Goal: Use online tool/utility: Utilize a website feature to perform a specific function

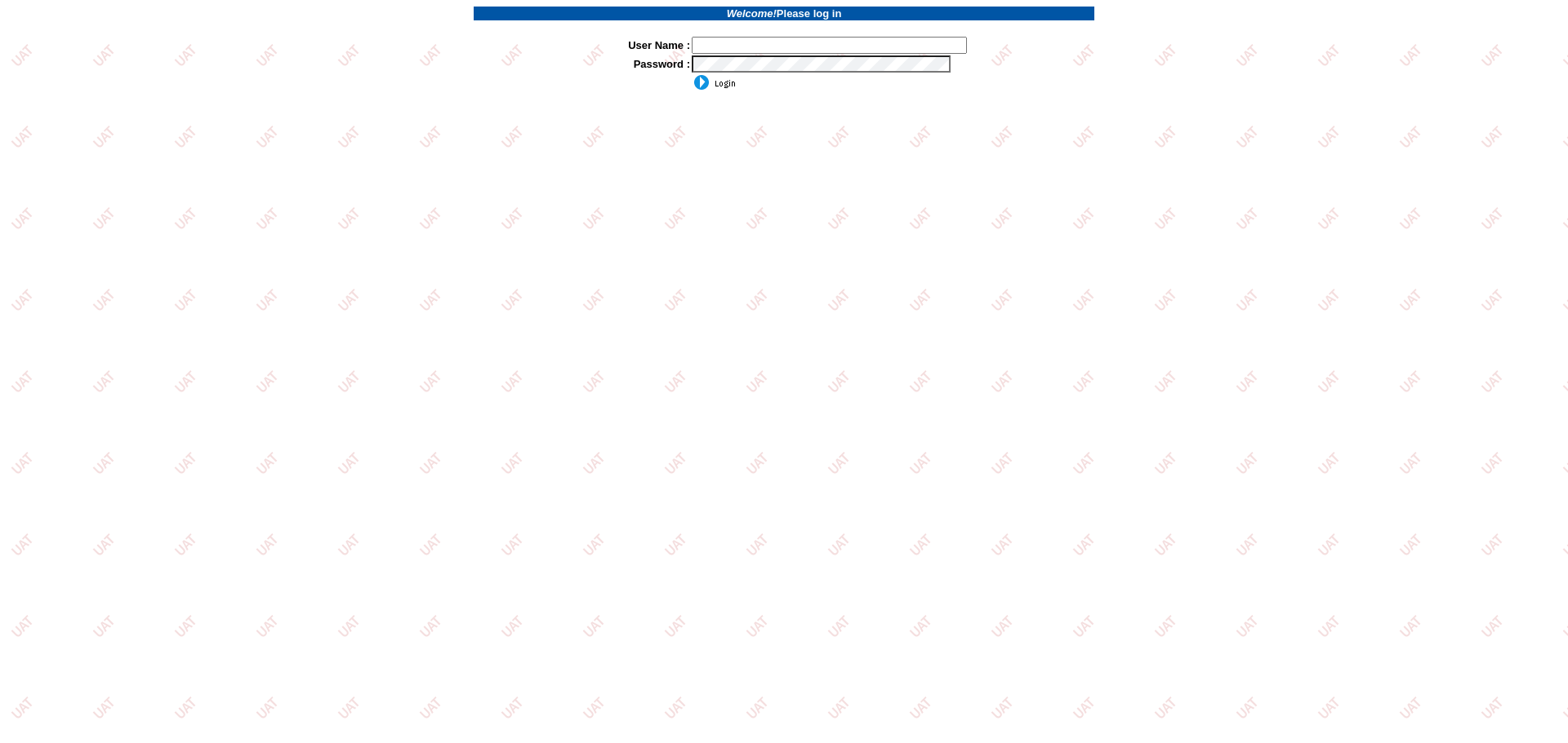
click at [752, 49] on input "text" at bounding box center [829, 45] width 275 height 17
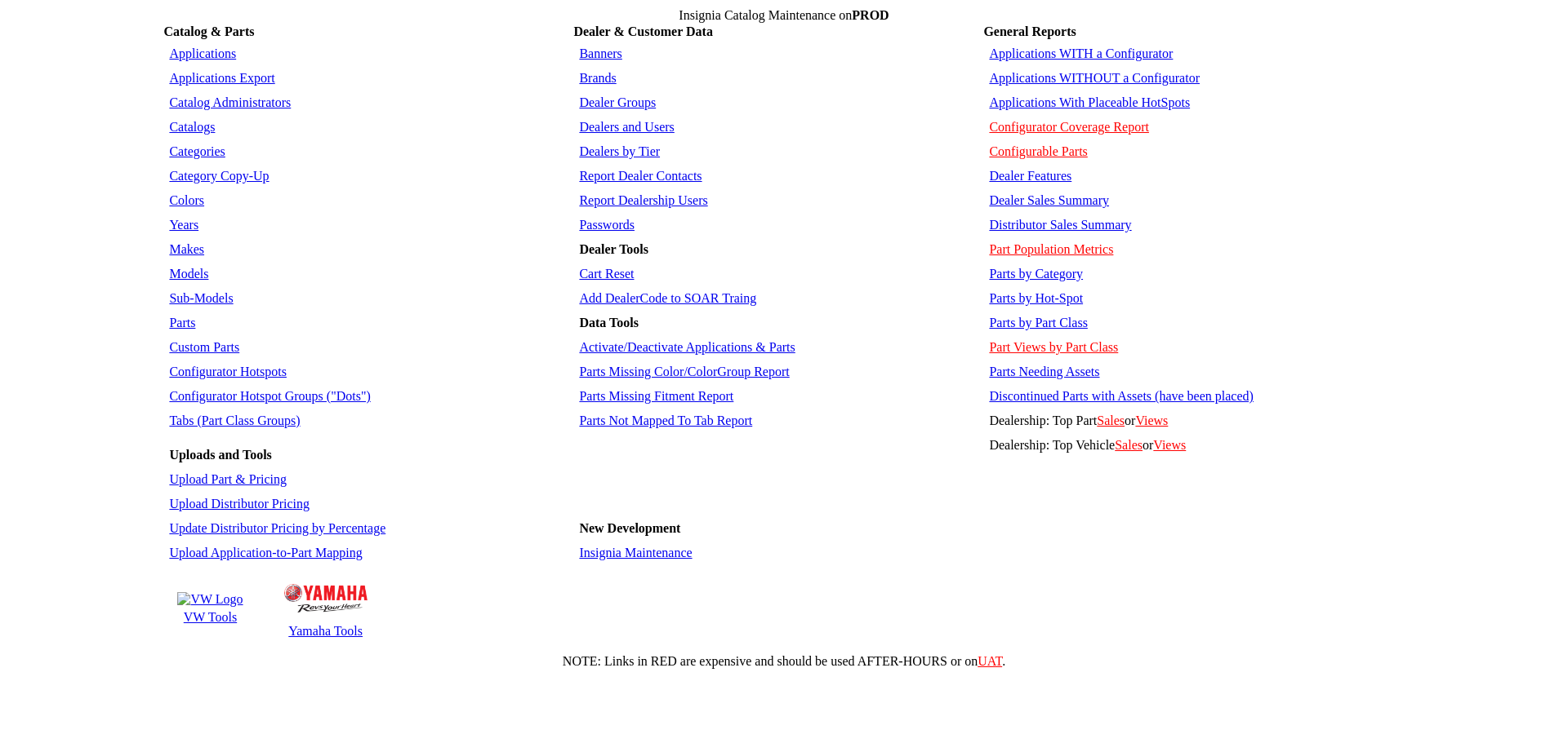
click at [1064, 71] on link "Applications WITHOUT a Configurator" at bounding box center [1094, 78] width 210 height 14
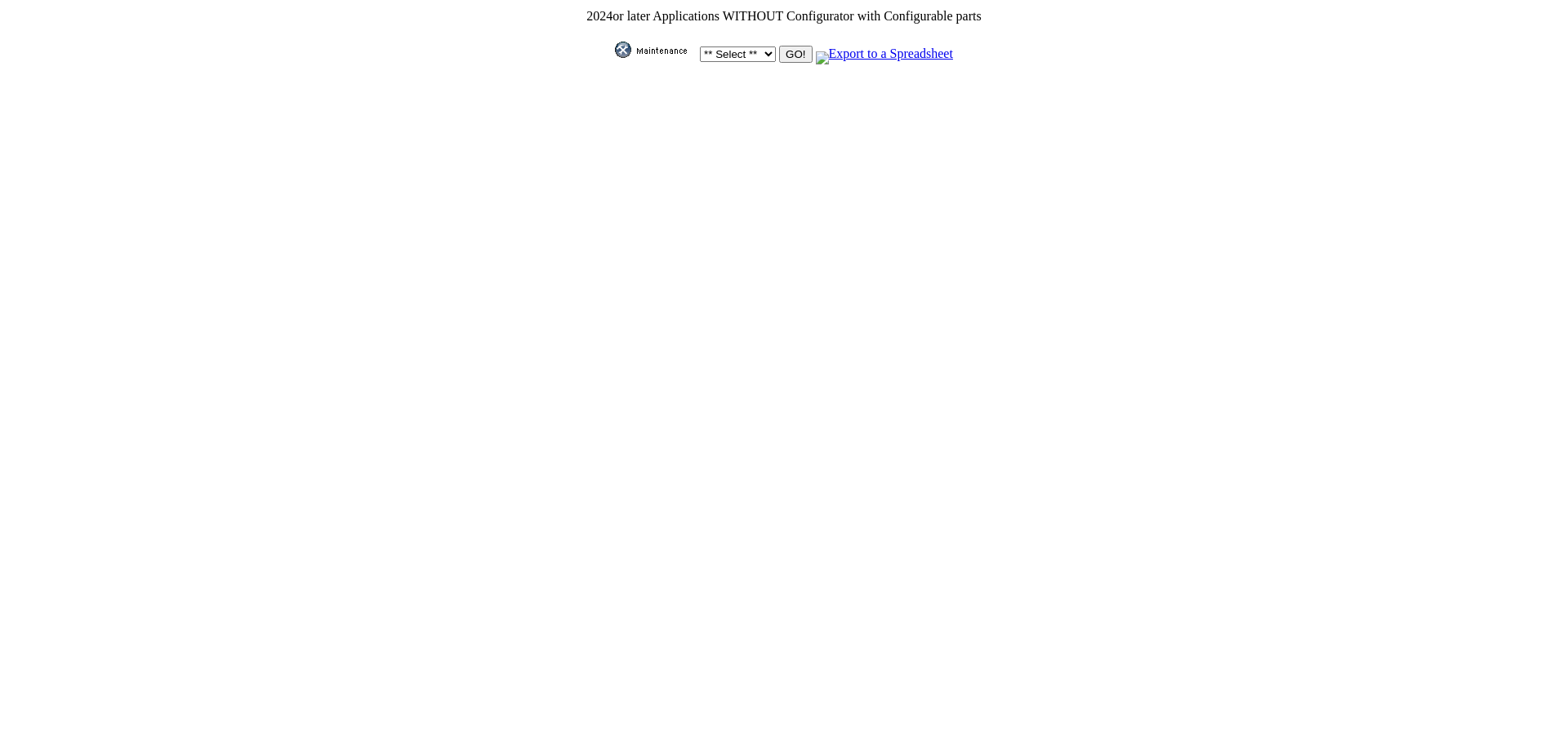
click at [771, 53] on td "** Select ** Acura Alfa Romeo Audi Bentley BMW DoubleTake Ford GM Honda Hyundai…" at bounding box center [784, 46] width 396 height 39
click at [756, 56] on select "** Select ** Acura Alfa Romeo Audi Bentley BMW DoubleTake Ford GM Honda Hyundai…" at bounding box center [738, 54] width 76 height 16
select select "2"
click at [700, 47] on select "** Select ** Acura Alfa Romeo Audi Bentley BMW DoubleTake Ford GM Honda Hyundai…" at bounding box center [738, 54] width 76 height 16
click at [790, 50] on input "GO!" at bounding box center [795, 54] width 33 height 17
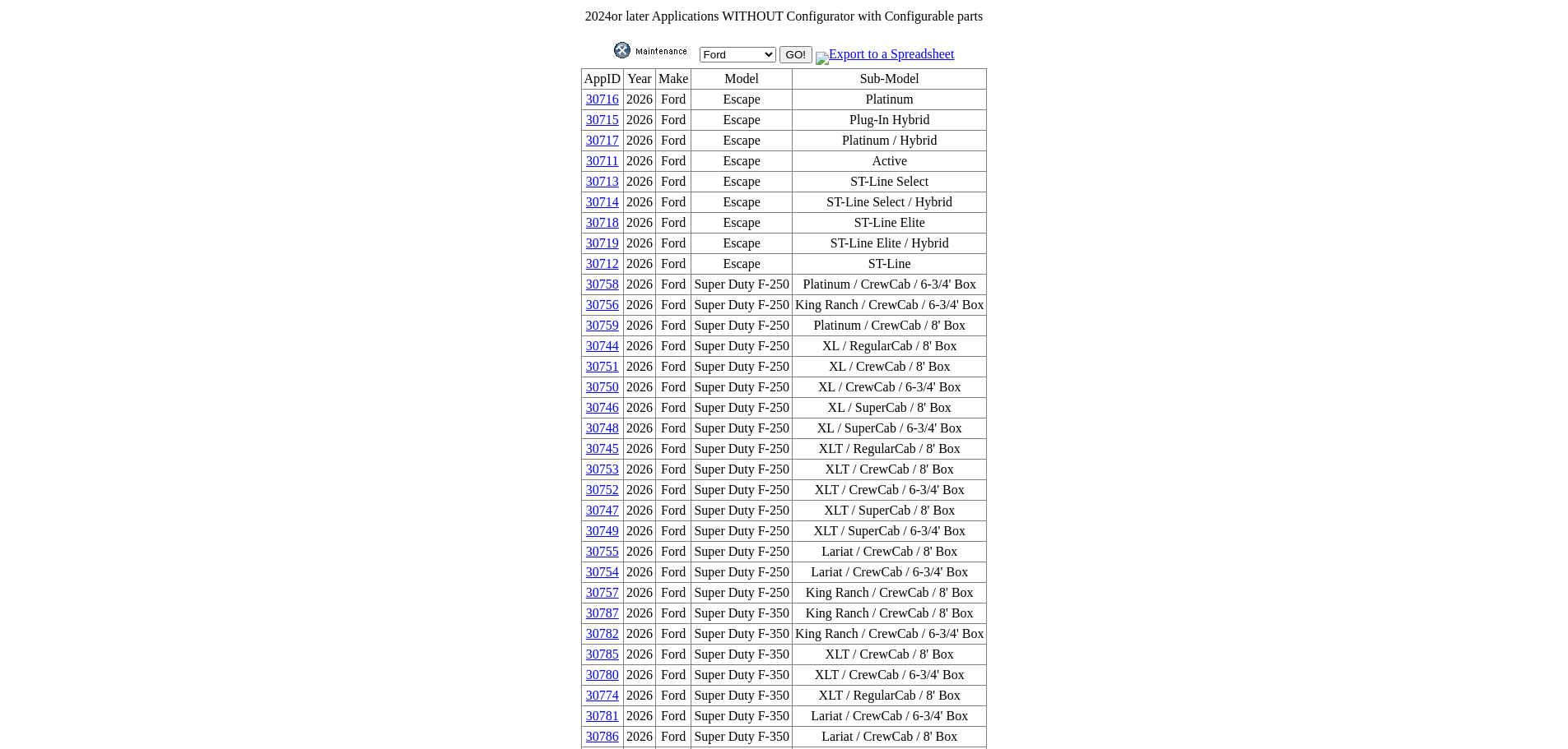
click at [618, 158] on link "30711" at bounding box center [602, 160] width 32 height 14
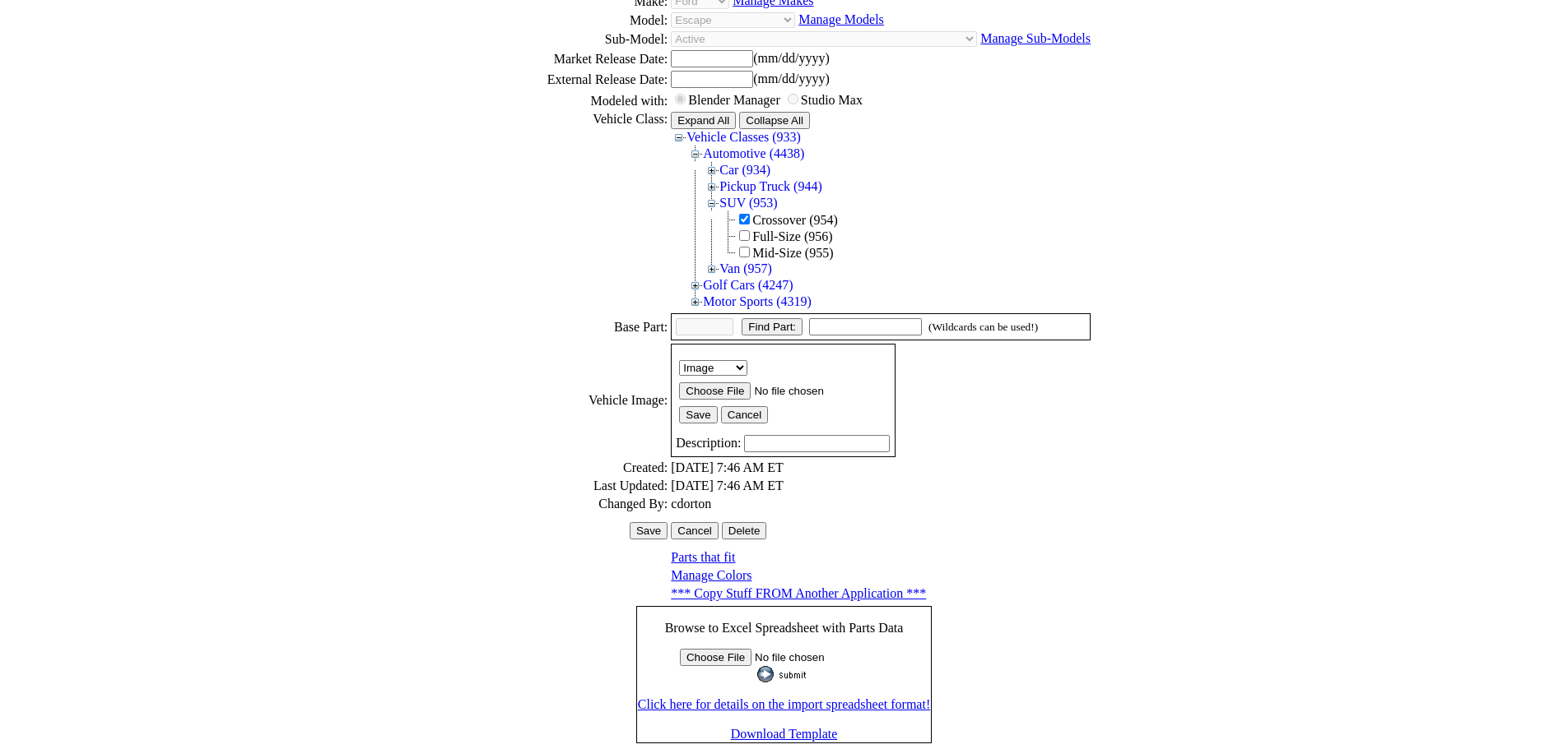
scroll to position [228, 0]
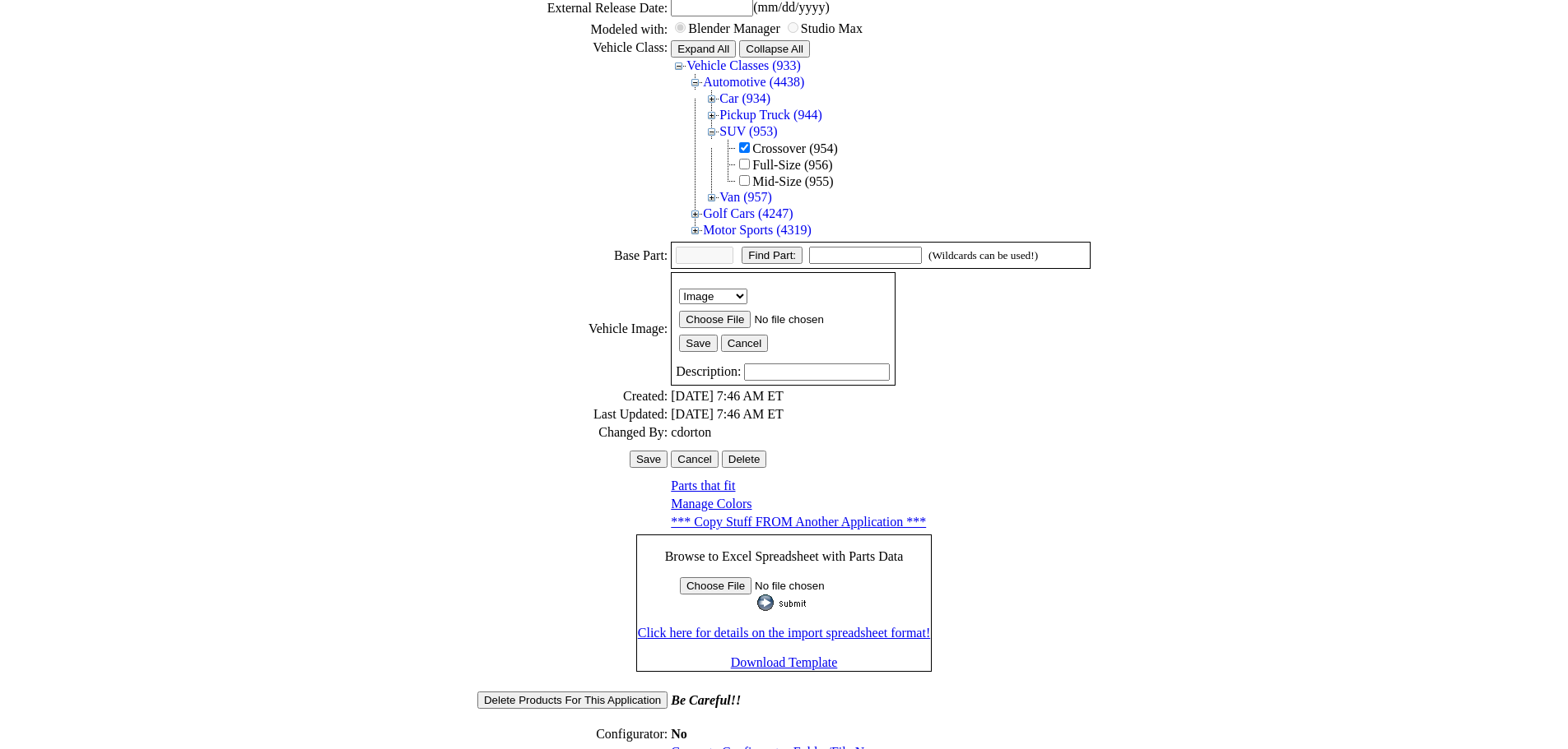
click at [772, 745] on link "Generate Configurator Folder/File Names" at bounding box center [781, 751] width 220 height 14
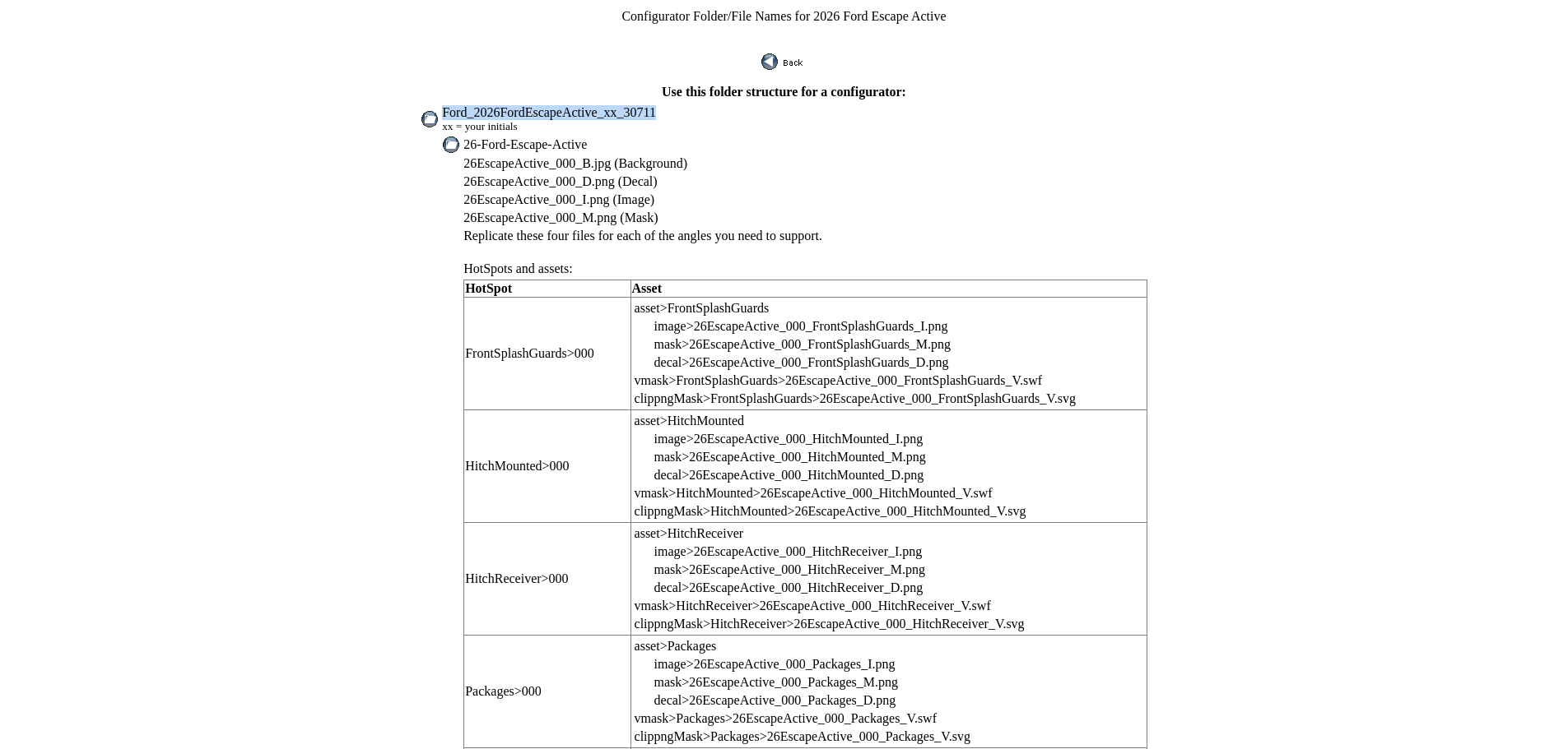
drag, startPoint x: 479, startPoint y: 99, endPoint x: 695, endPoint y: 107, distance: 216.1
click at [699, 106] on td "Ford_2026FordEscapeActive_xx_30711 xx = your initials" at bounding box center [795, 120] width 707 height 30
copy span "Ford_2026FordEscapeActive_xx_30711"
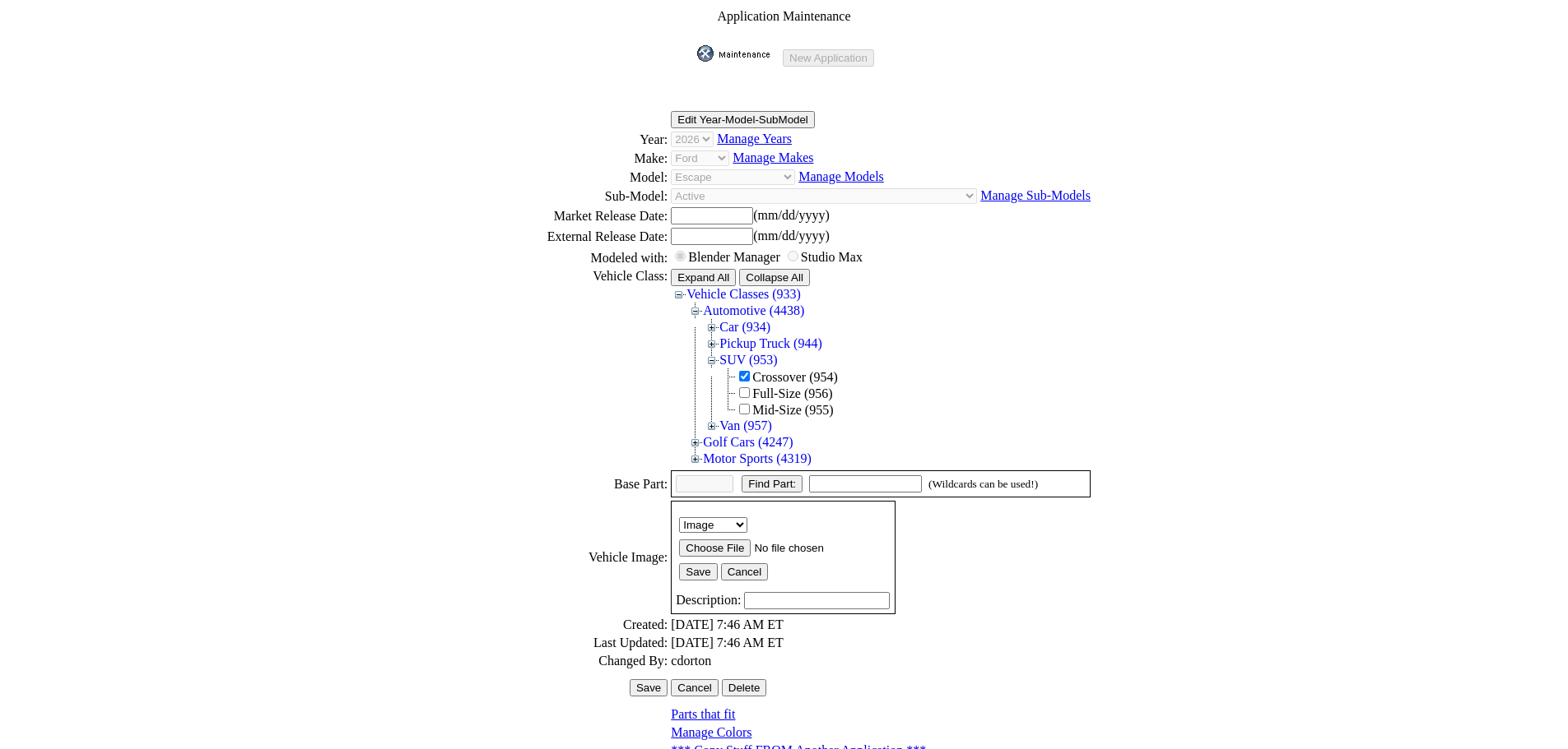
scroll to position [225, 0]
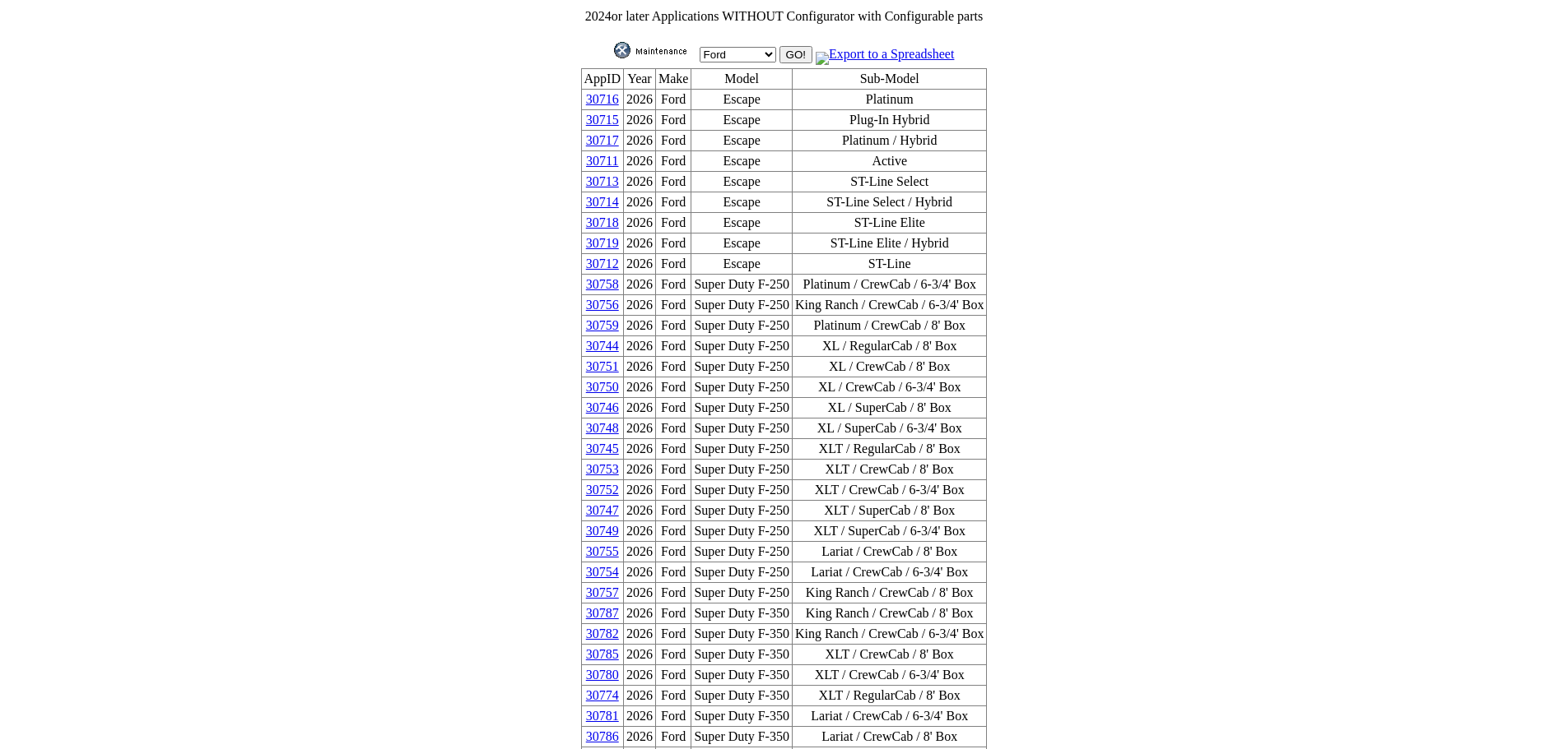
click at [617, 121] on link "30715" at bounding box center [602, 120] width 33 height 14
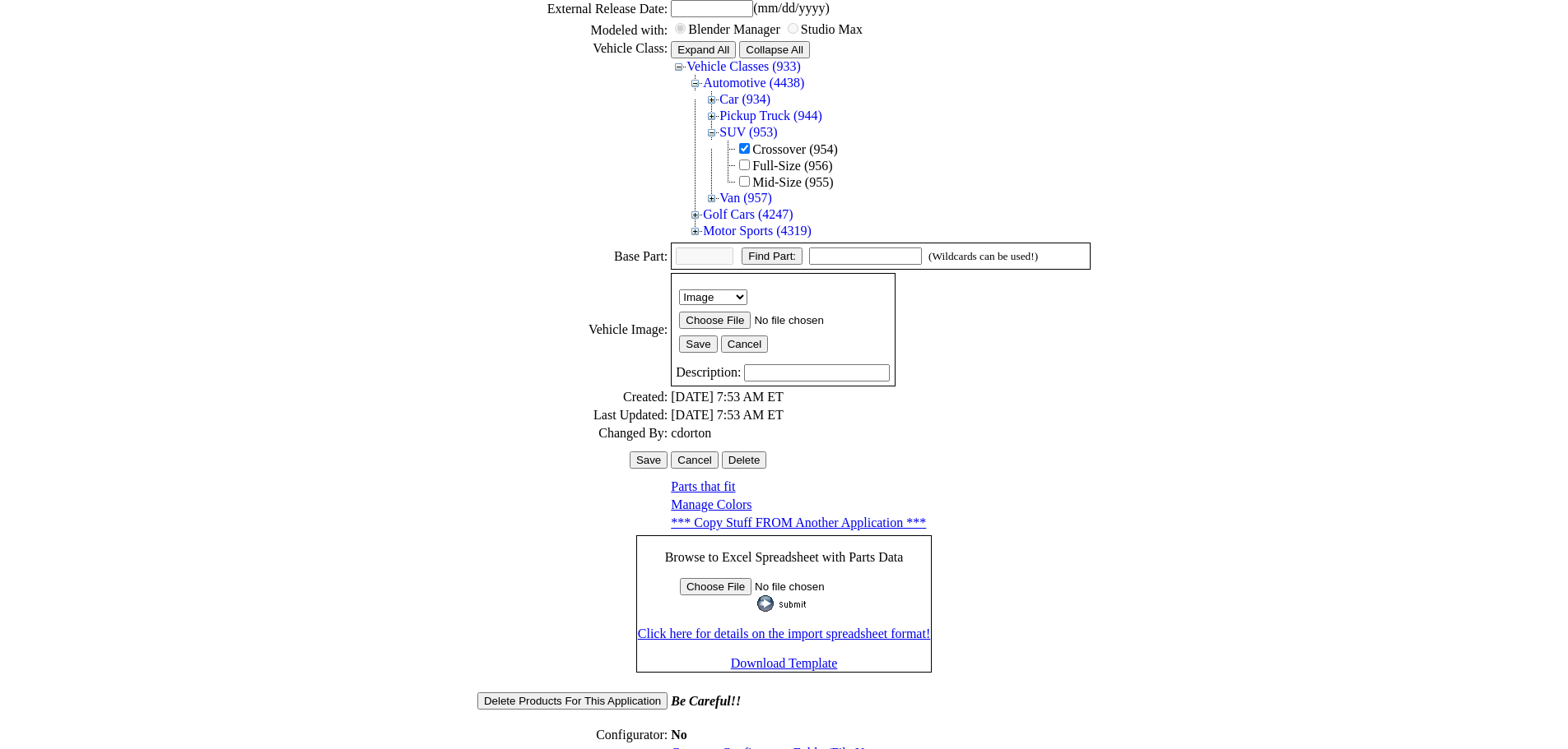
scroll to position [228, 0]
click at [735, 745] on link "Generate Configurator Folder/File Names" at bounding box center [781, 751] width 220 height 14
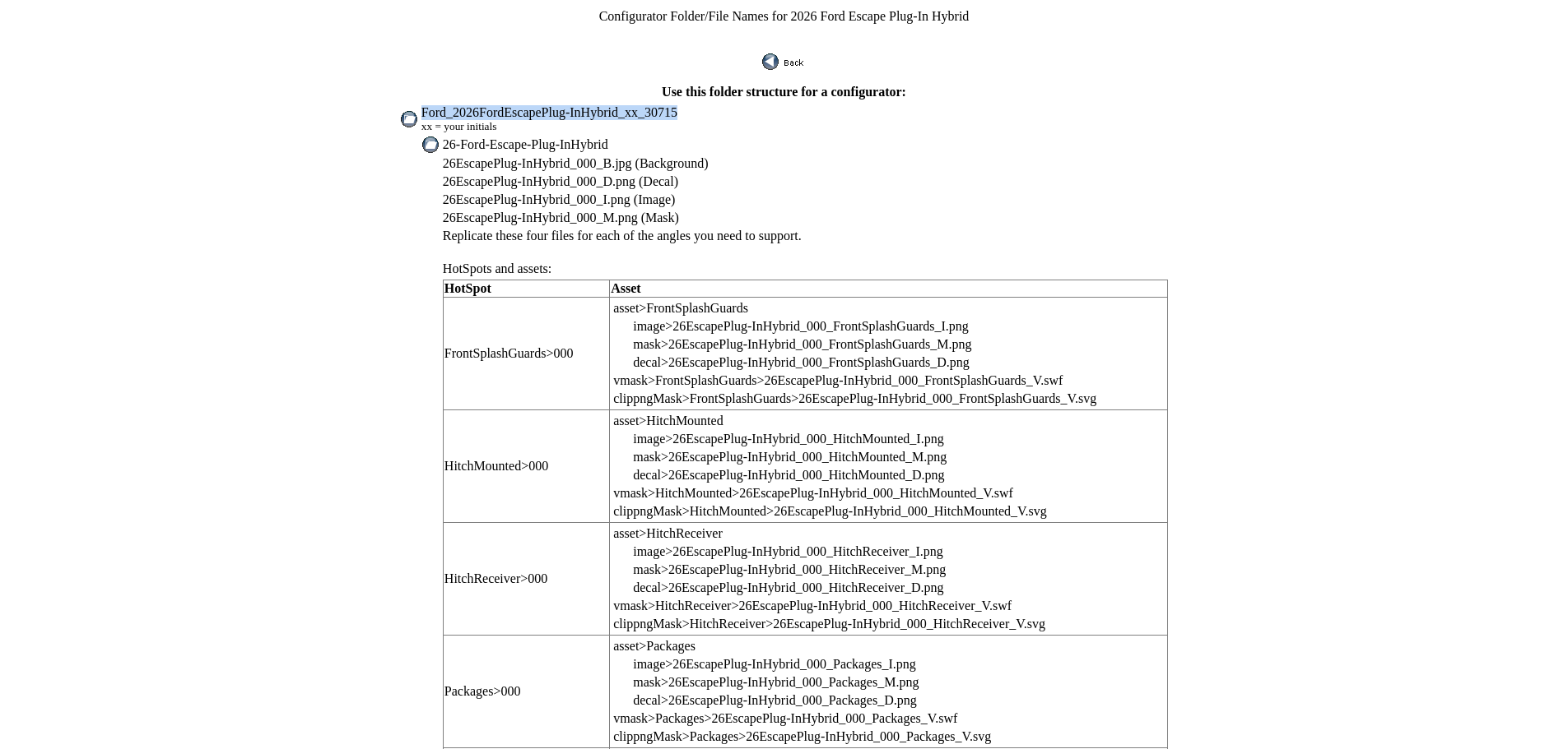
drag, startPoint x: 460, startPoint y: 101, endPoint x: 712, endPoint y: 101, distance: 252.0
click at [713, 105] on td "Ford_2026FordEscapePlug-InHybrid_xx_30715 xx = your initials" at bounding box center [795, 120] width 748 height 30
copy span "Ford_2026FordEscapePlug-InHybrid_xx_30715"
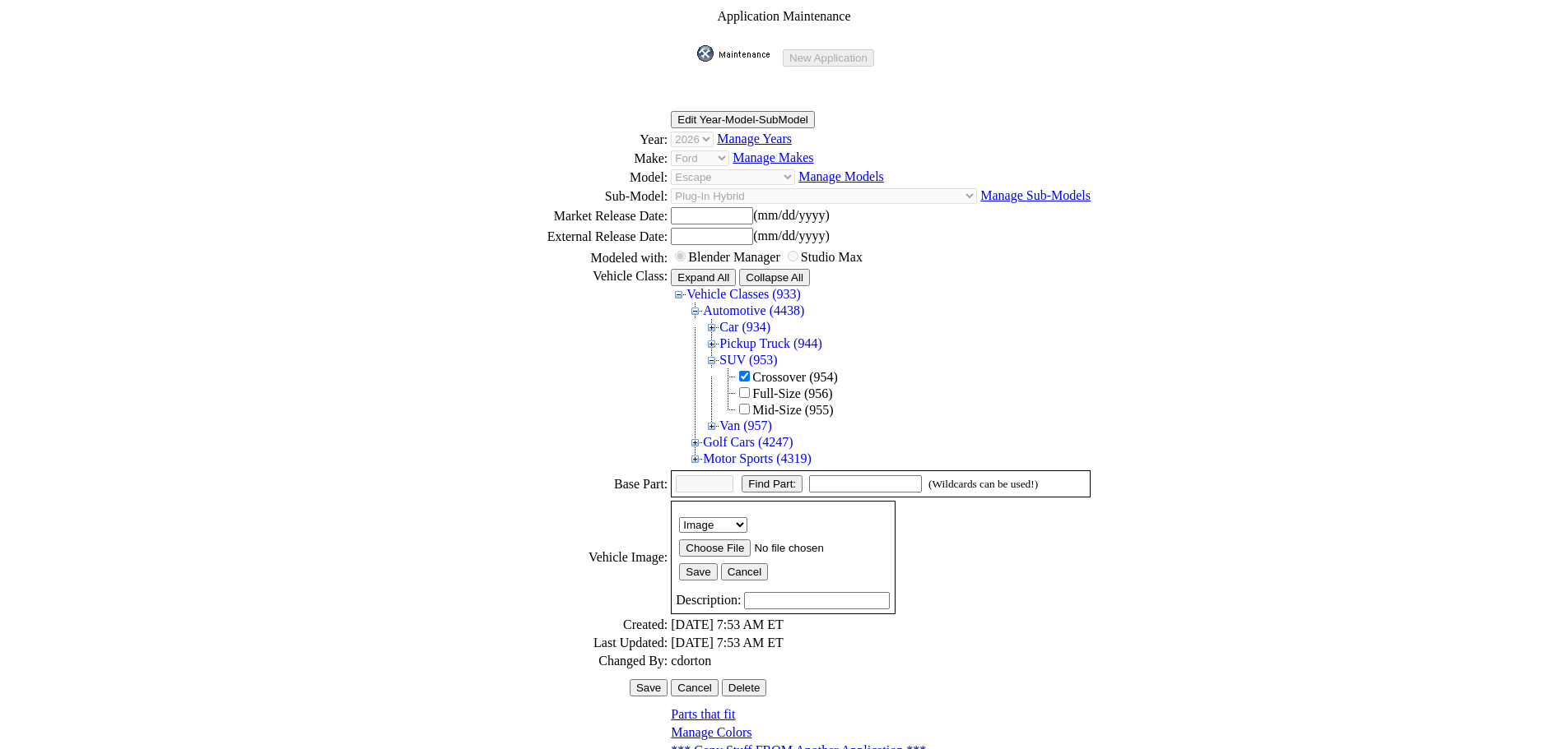
scroll to position [225, 0]
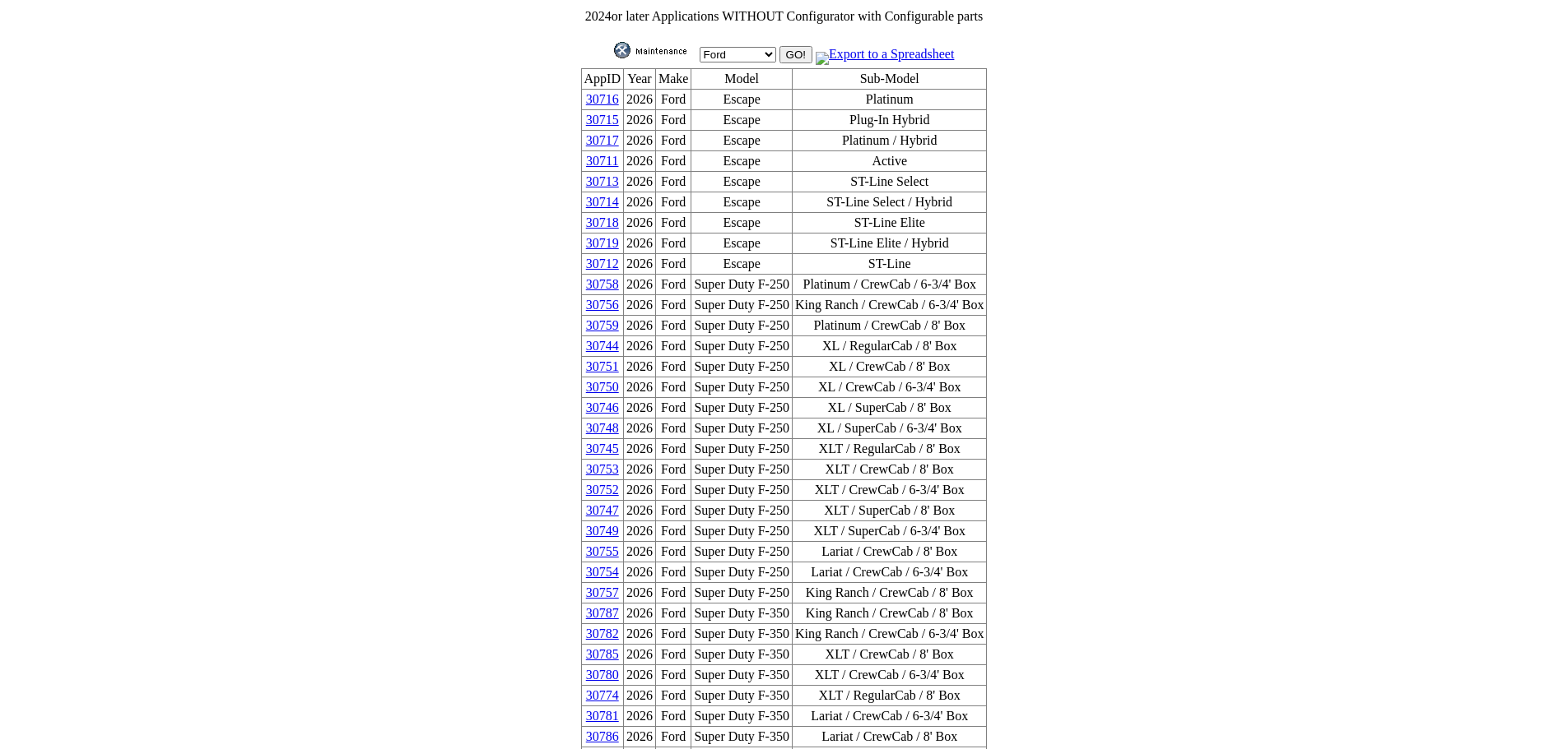
click at [619, 215] on link "30718" at bounding box center [602, 222] width 33 height 14
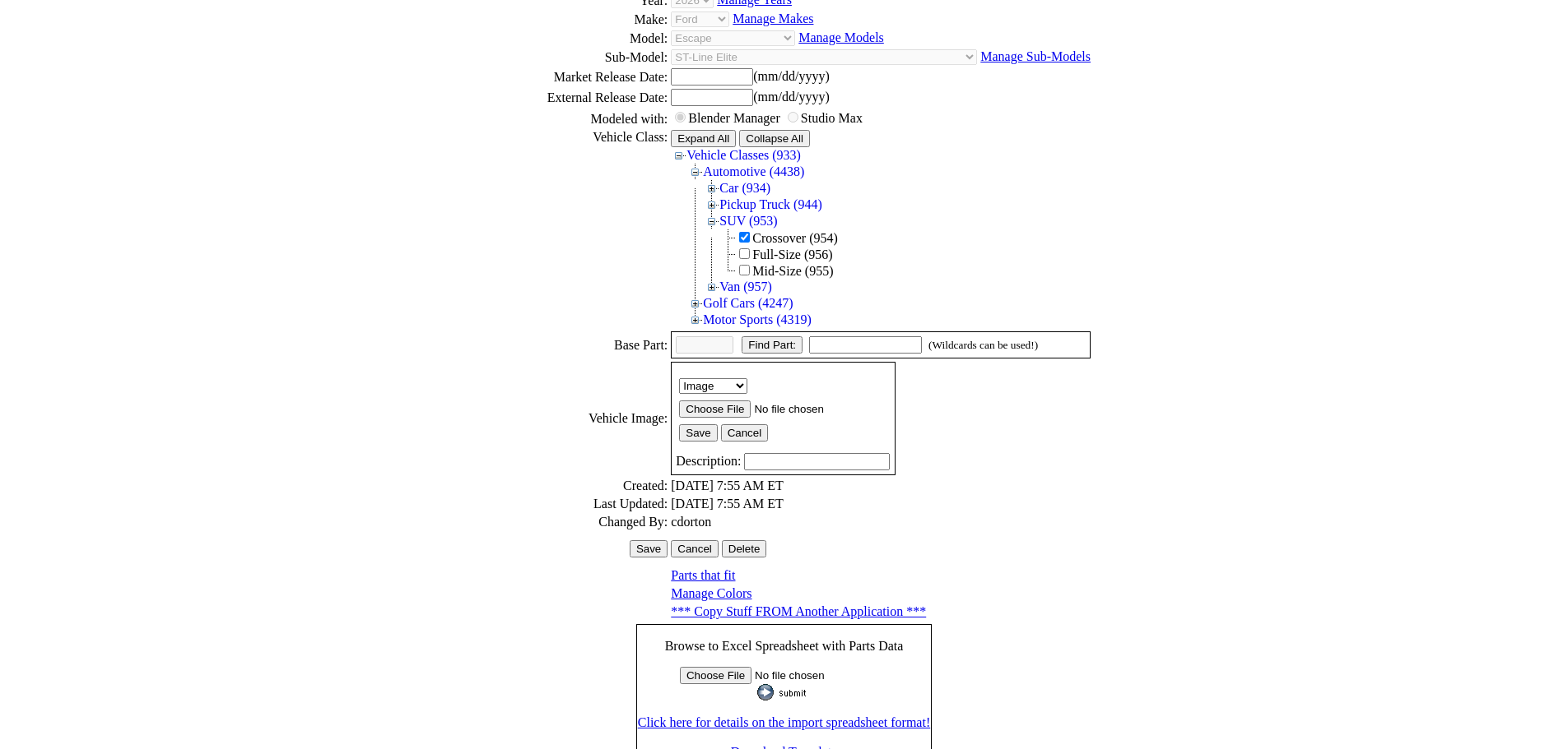
scroll to position [228, 0]
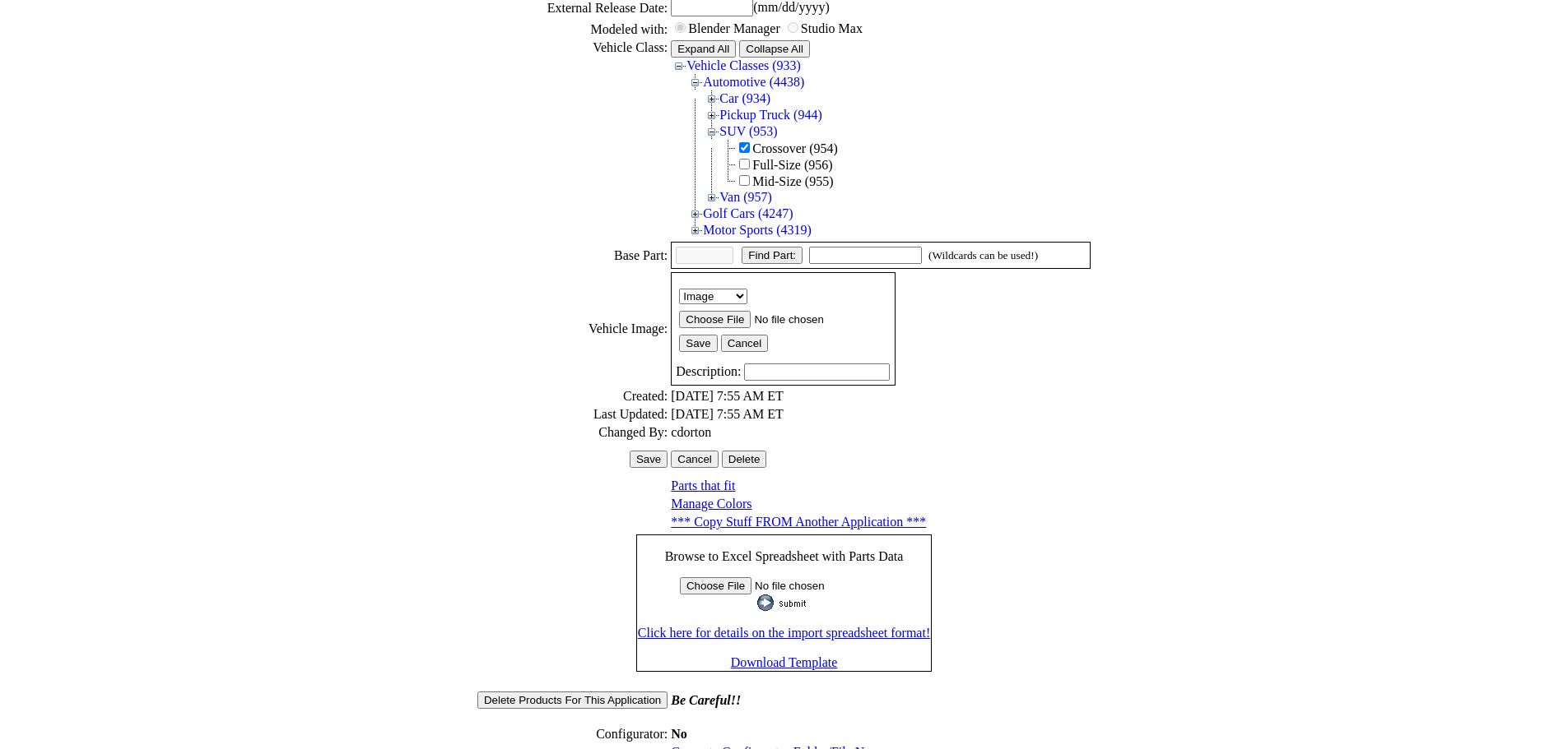
click at [825, 745] on link "Generate Configurator Folder/File Names" at bounding box center [781, 751] width 220 height 14
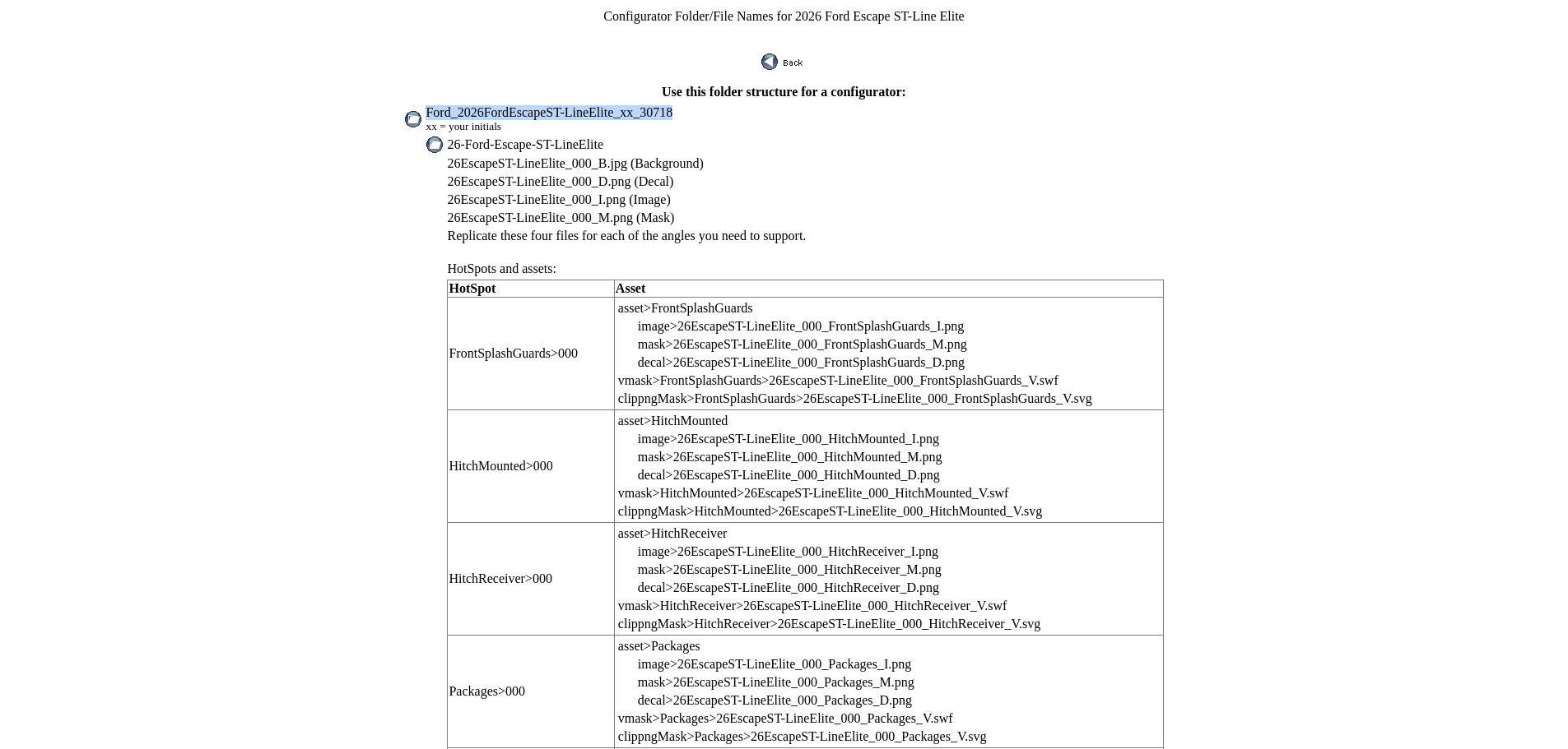
drag, startPoint x: 463, startPoint y: 101, endPoint x: 646, endPoint y: 109, distance: 183.2
copy span "Ford_2026FordEscapeST-LineElite_xx_30718"
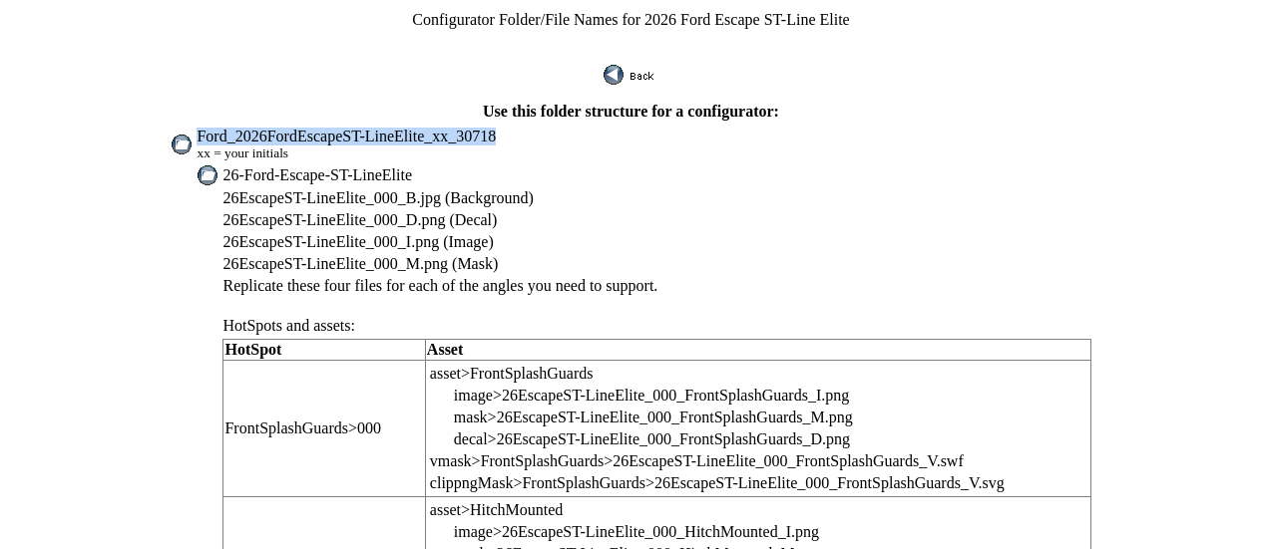
drag, startPoint x: 243, startPoint y: 123, endPoint x: 573, endPoint y: 123, distance: 330.1
click at [573, 127] on td "Ford_2026FordEscapeST-LineElite_xx_30718 xx = your initials" at bounding box center [643, 145] width 896 height 36
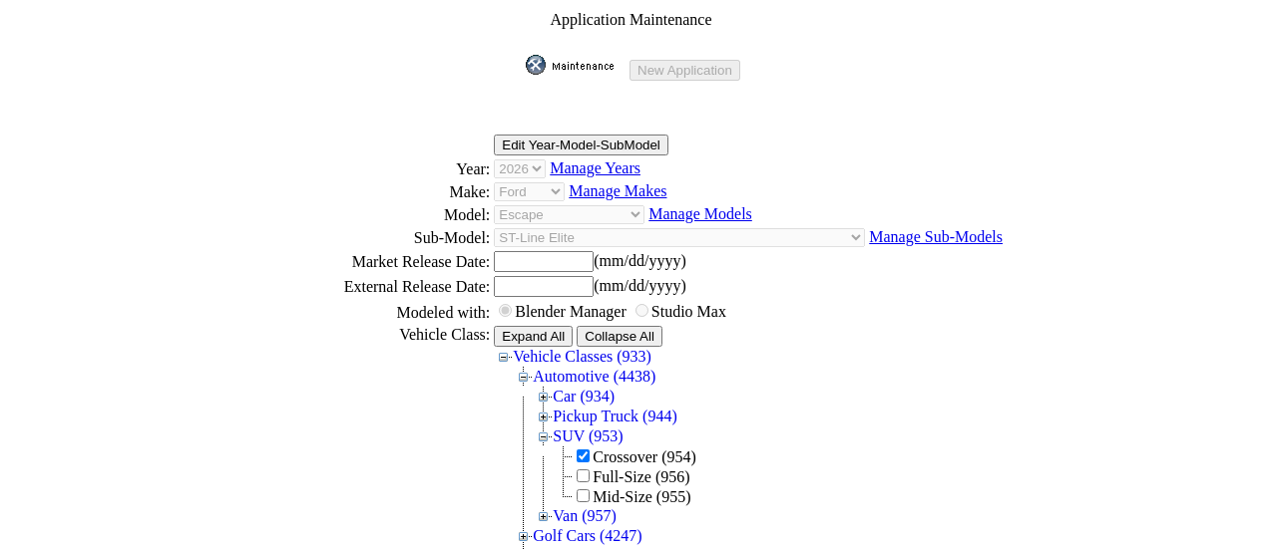
scroll to position [272, 0]
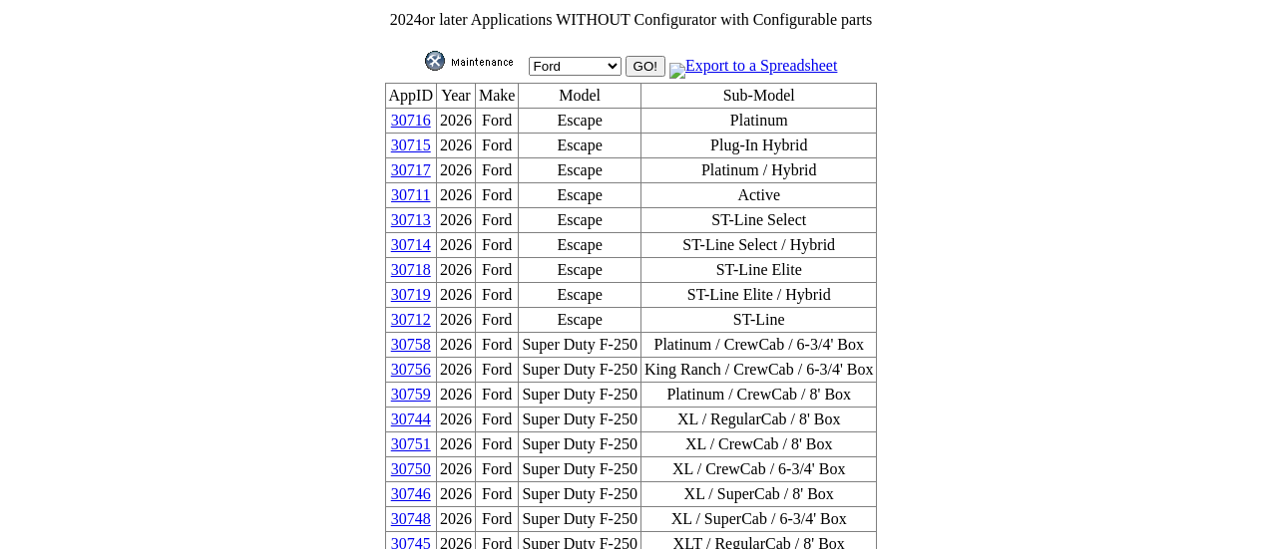
scroll to position [5, 0]
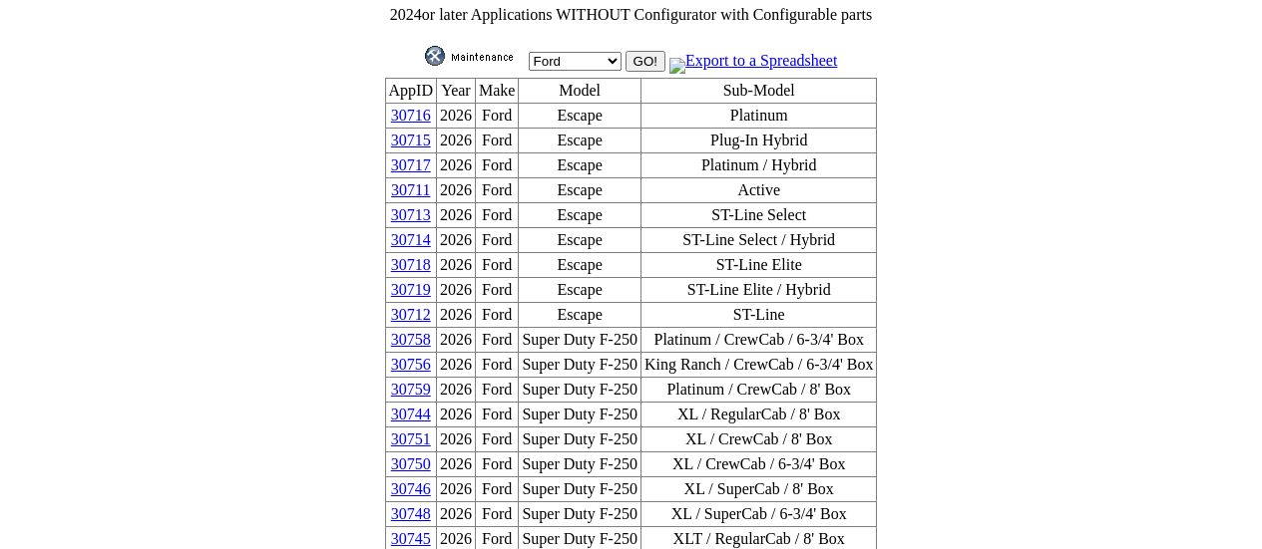
click at [431, 209] on link "30713" at bounding box center [411, 214] width 40 height 17
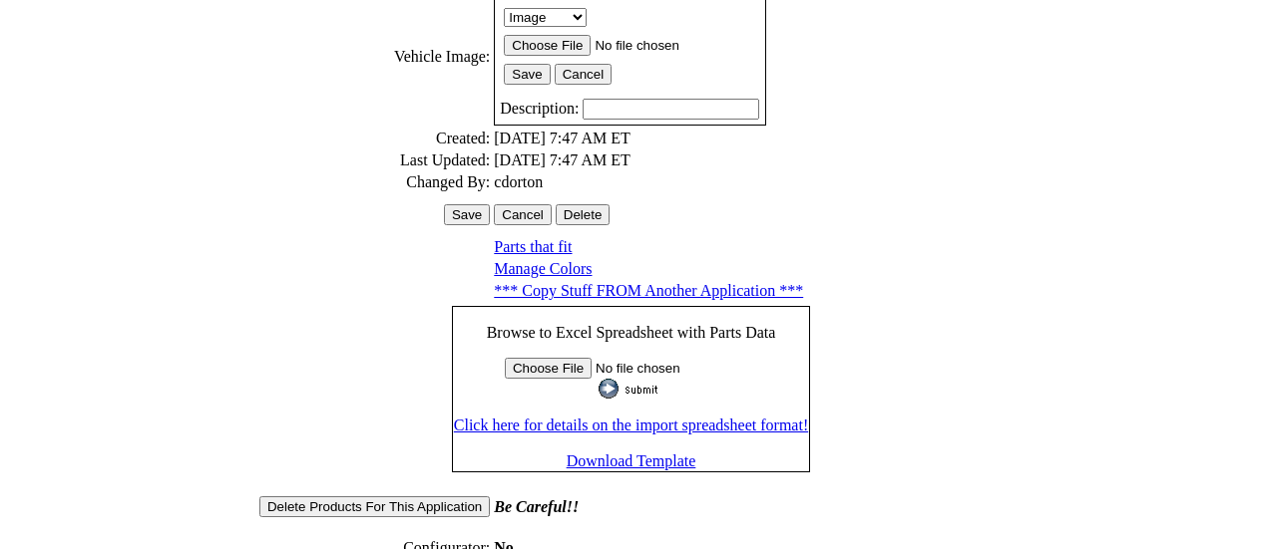
scroll to position [652, 0]
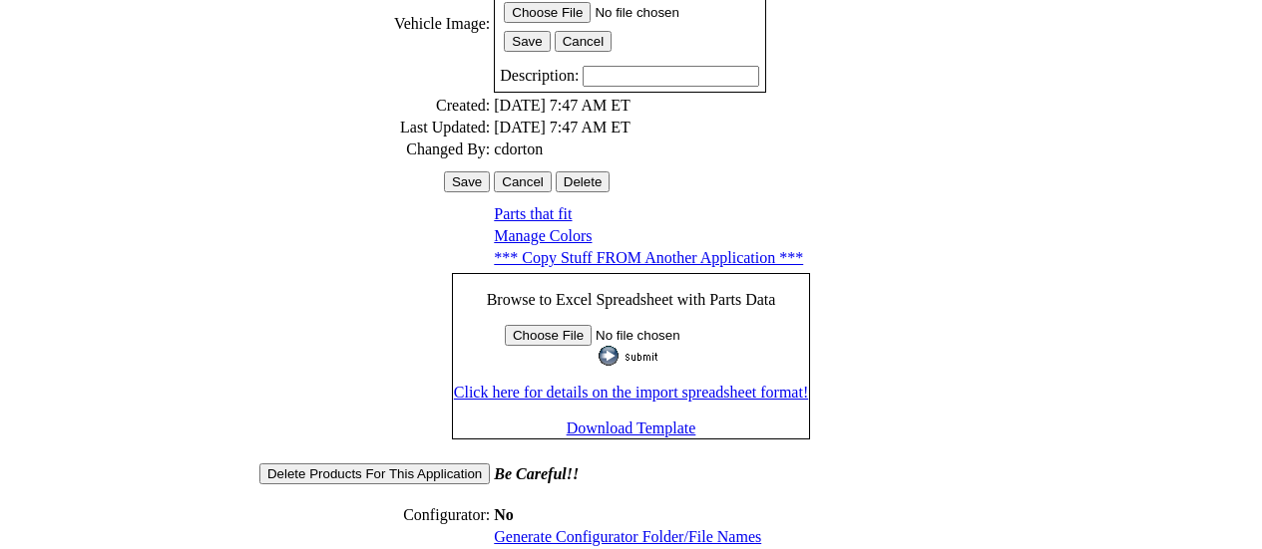
click at [670, 529] on link "Generate Configurator Folder/File Names" at bounding box center [627, 537] width 267 height 17
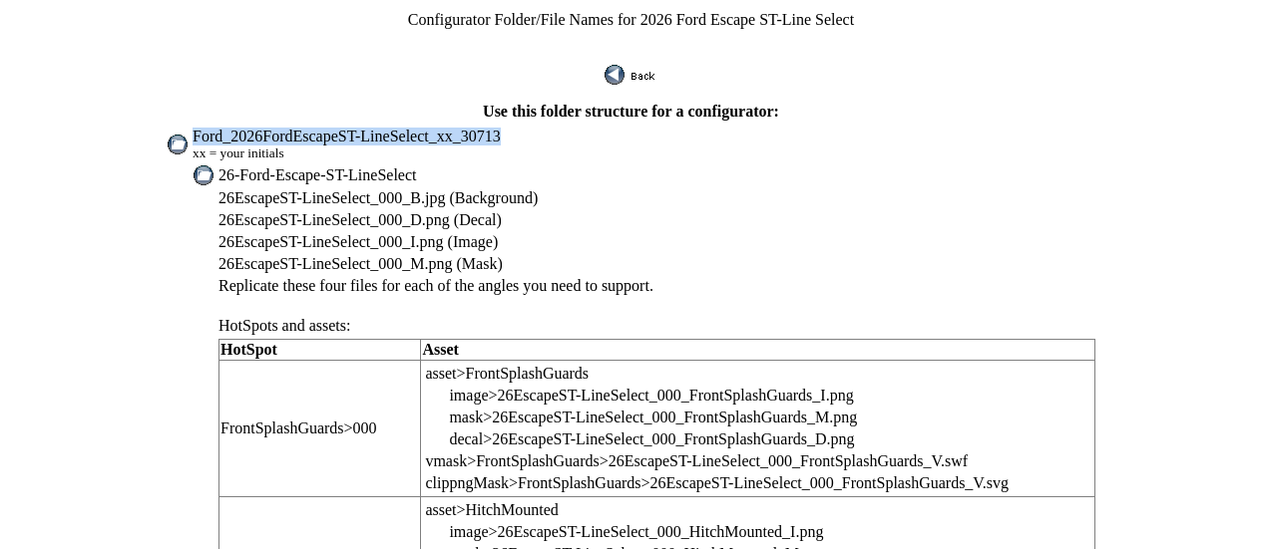
drag, startPoint x: 237, startPoint y: 122, endPoint x: 521, endPoint y: 128, distance: 283.3
copy span "Ford_2026FordEscapeST-LineSelect_xx_30713"
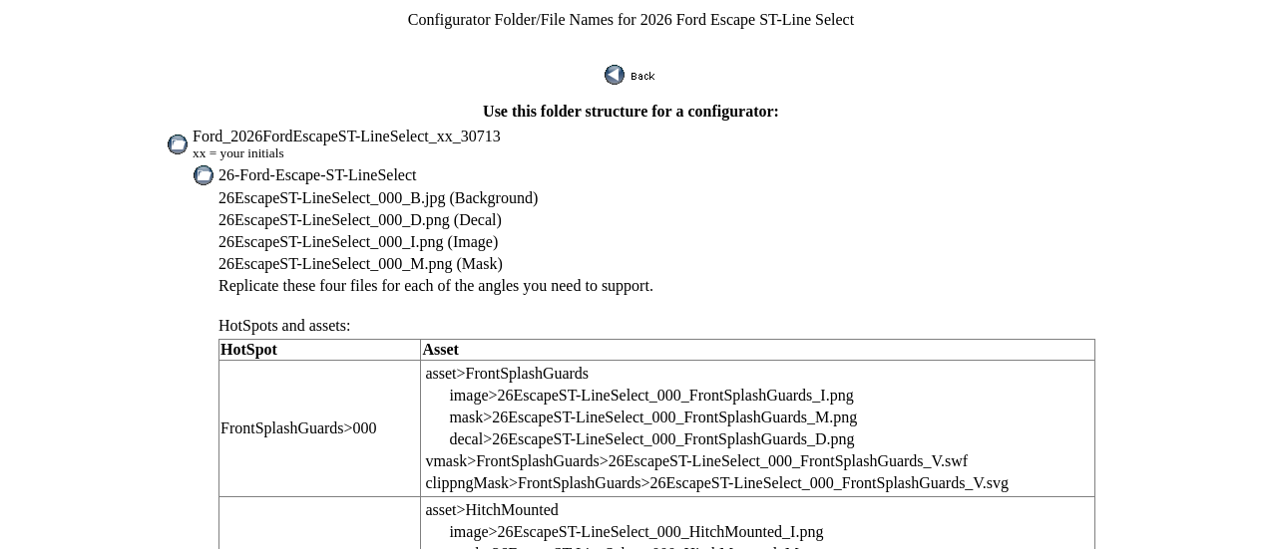
drag, startPoint x: 267, startPoint y: 158, endPoint x: 415, endPoint y: 154, distance: 147.6
click at [481, 165] on td "26-Ford-Escape-ST-LineSelect" at bounding box center [656, 176] width 879 height 22
copy span "26-Ford-Escape-ST-LineSelect"
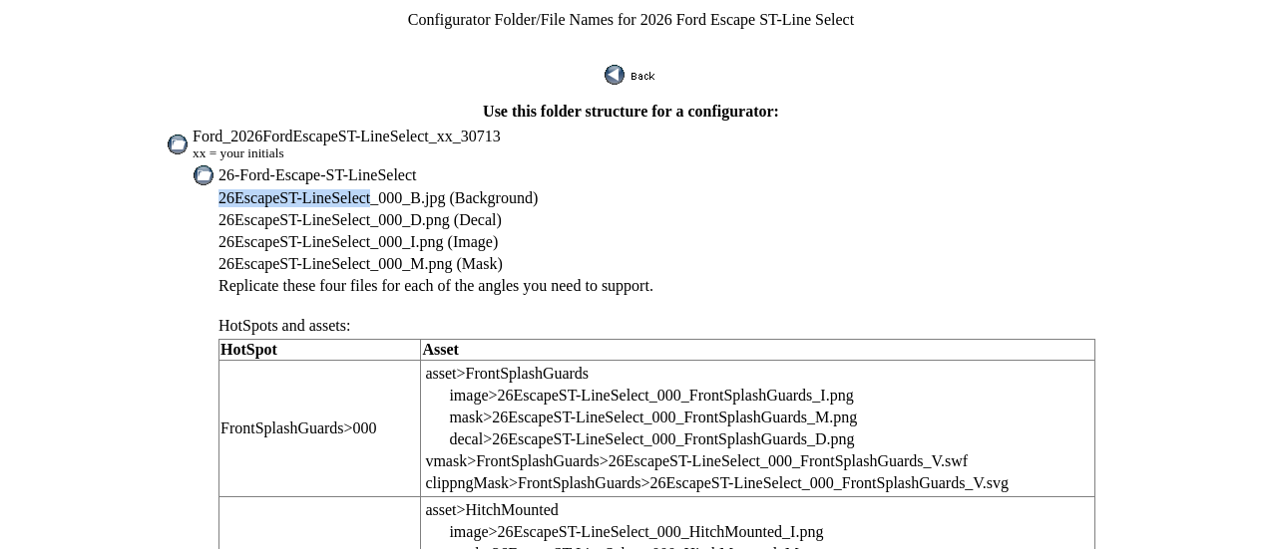
drag, startPoint x: 264, startPoint y: 187, endPoint x: 406, endPoint y: 187, distance: 141.6
click at [406, 188] on td "26EscapeST-LineSelect_000_B.jpg (Background)" at bounding box center [656, 198] width 879 height 20
copy span "26EscapeST-LineSelect"
